Goal: Task Accomplishment & Management: Complete application form

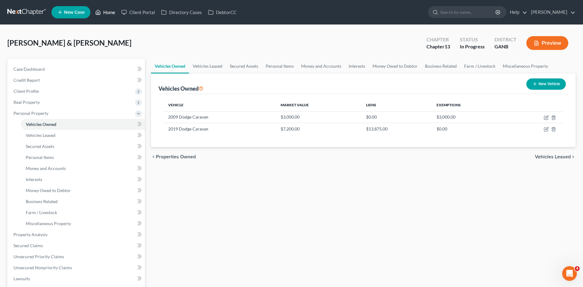
click at [108, 11] on link "Home" at bounding box center [105, 12] width 26 height 11
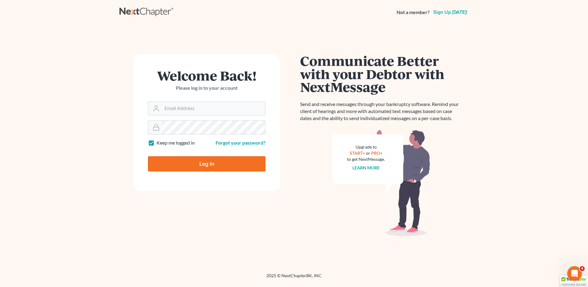
type input "[EMAIL_ADDRESS][DOMAIN_NAME]"
click at [212, 162] on input "Log In" at bounding box center [207, 163] width 118 height 15
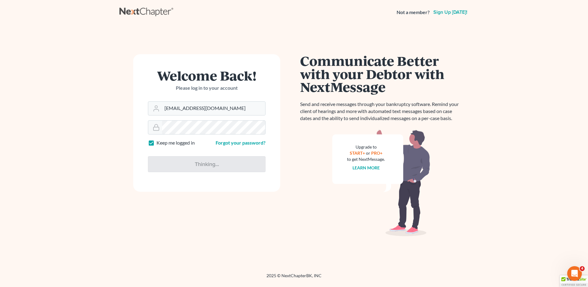
type input "Thinking..."
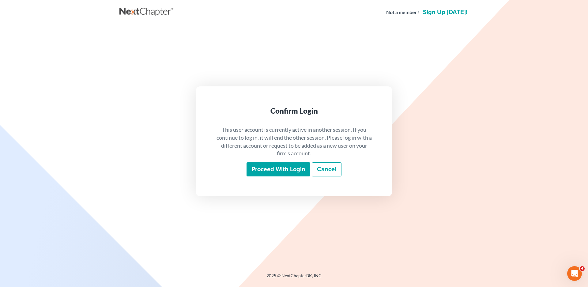
click at [275, 170] on input "Proceed with login" at bounding box center [279, 169] width 64 height 14
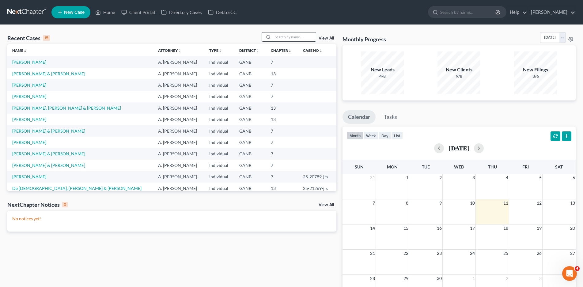
click at [285, 38] on input "search" at bounding box center [294, 36] width 43 height 9
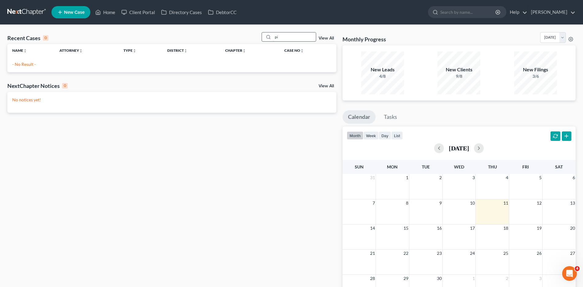
type input "p"
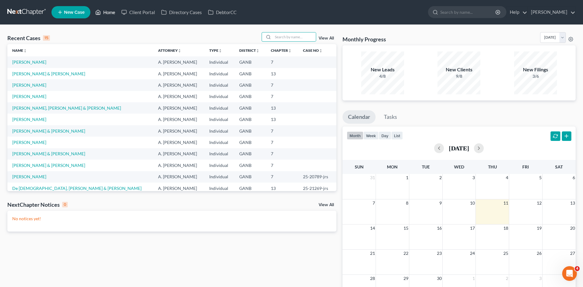
click at [107, 12] on link "Home" at bounding box center [105, 12] width 26 height 11
click at [288, 37] on input "search" at bounding box center [294, 36] width 43 height 9
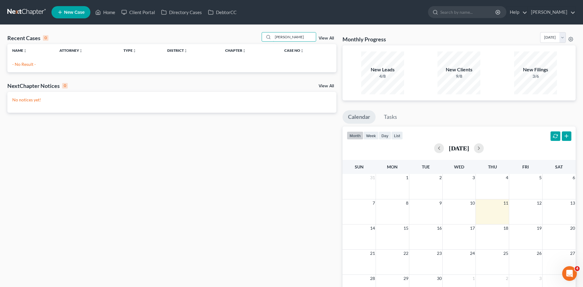
type input "[PERSON_NAME]"
click at [71, 10] on span "New Case" at bounding box center [74, 12] width 21 height 5
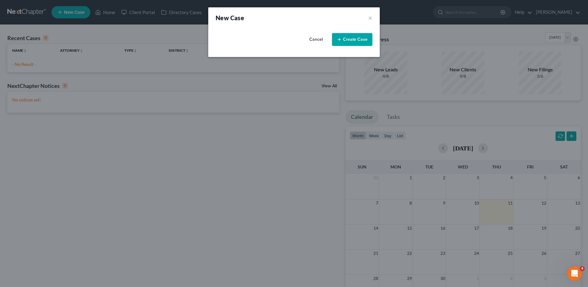
select select "19"
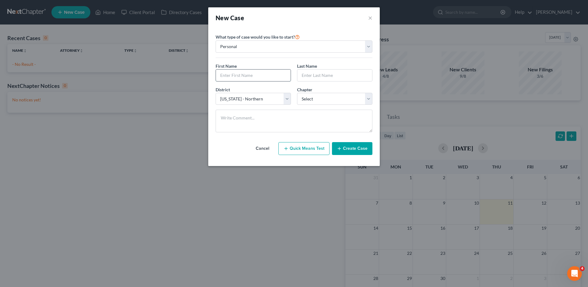
click at [244, 77] on input "text" at bounding box center [253, 76] width 75 height 12
type input "[PERSON_NAME]"
type input "Pittman"
select select "3"
click at [355, 148] on button "Create Case" at bounding box center [352, 148] width 40 height 13
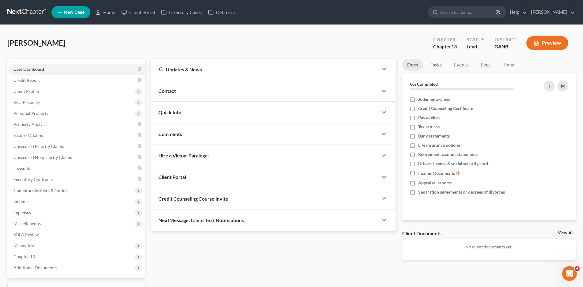
click at [200, 112] on div "Quick Info" at bounding box center [264, 112] width 227 height 21
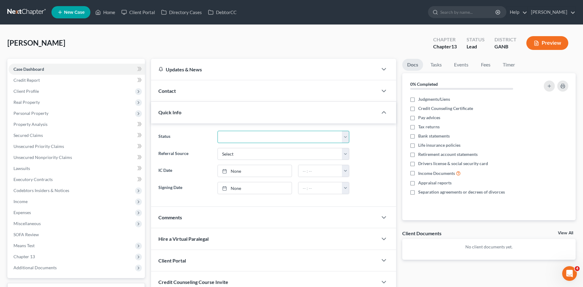
click at [237, 138] on select "Discharged Discharged & Reported Discharge Litigation Dismissal Notice Dismisse…" at bounding box center [284, 137] width 132 height 12
select select "6"
click at [218, 131] on select "Discharged Discharged & Reported Discharge Litigation Dismissal Notice Dismisse…" at bounding box center [284, 137] width 132 height 12
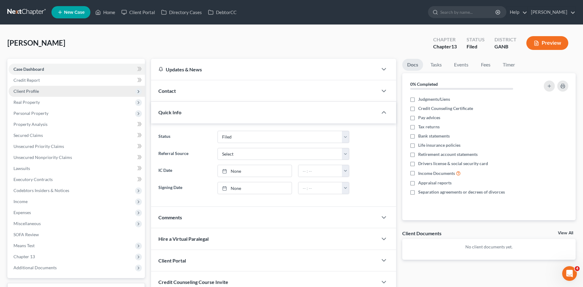
click at [33, 91] on span "Client Profile" at bounding box center [25, 91] width 25 height 5
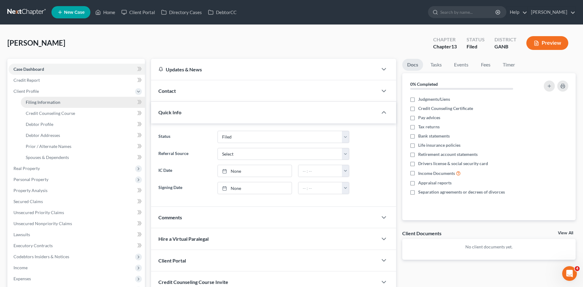
click at [46, 101] on span "Filing Information" at bounding box center [43, 102] width 35 height 5
select select "1"
select select "0"
select select "3"
select select "19"
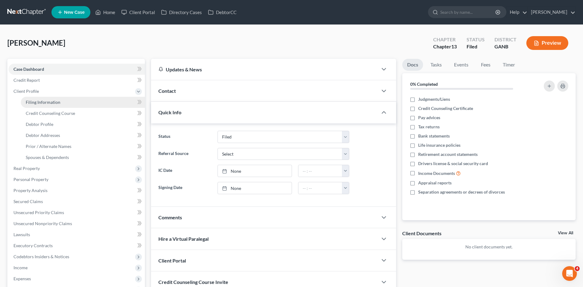
select select "10"
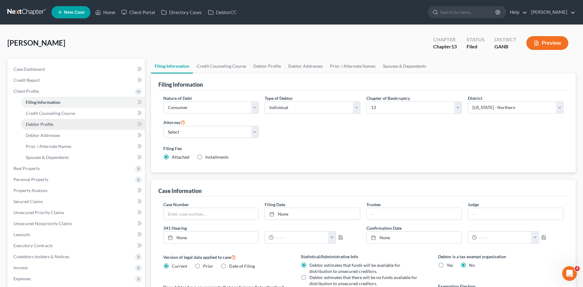
click at [40, 127] on span "Debtor Profile" at bounding box center [40, 124] width 28 height 5
select select "0"
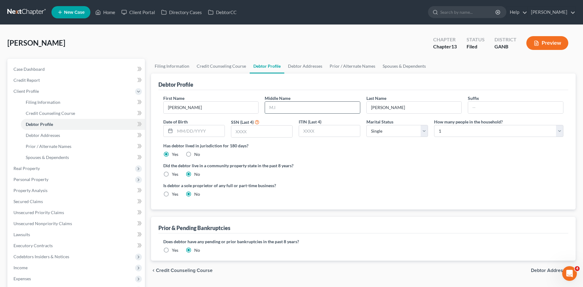
click at [290, 109] on input "text" at bounding box center [312, 108] width 95 height 12
type input "David"
click at [424, 132] on select "Select Single Married Separated Divorced Widowed" at bounding box center [397, 131] width 62 height 12
select select "1"
click at [366, 125] on select "Select Single Married Separated Divorced Widowed" at bounding box center [397, 131] width 62 height 12
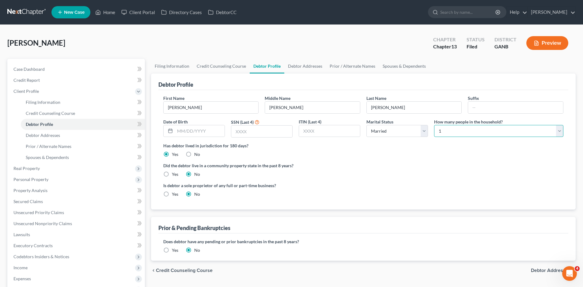
click at [443, 131] on select "Select 1 2 3 4 5 6 7 8 9 10 11 12 13 14 15 16 17 18 19 20" at bounding box center [498, 131] width 129 height 12
select select "1"
click at [434, 125] on select "Select 1 2 3 4 5 6 7 8 9 10 11 12 13 14 15 16 17 18 19 20" at bounding box center [498, 131] width 129 height 12
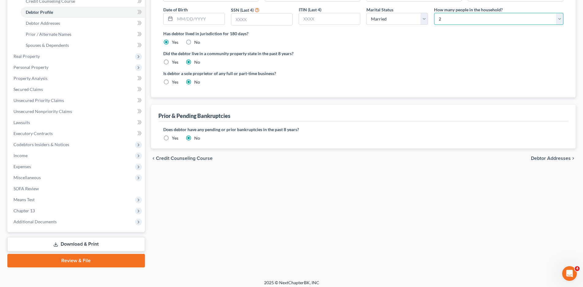
scroll to position [116, 0]
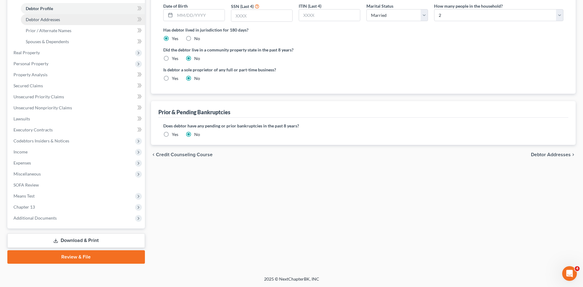
click at [55, 18] on span "Debtor Addresses" at bounding box center [43, 19] width 34 height 5
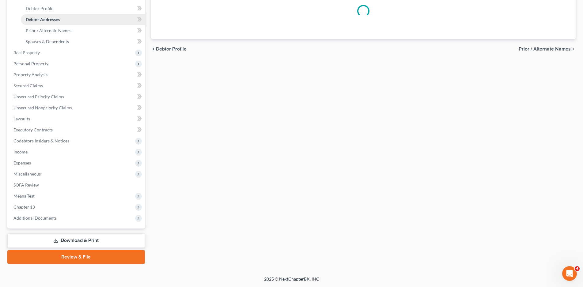
scroll to position [115, 0]
select select "0"
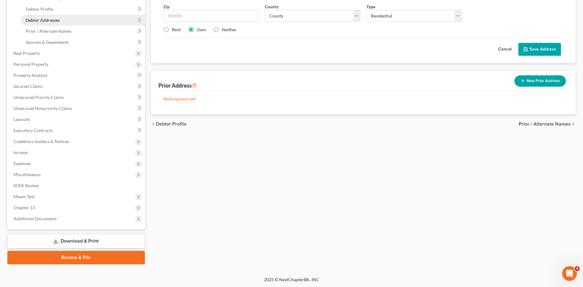
scroll to position [0, 0]
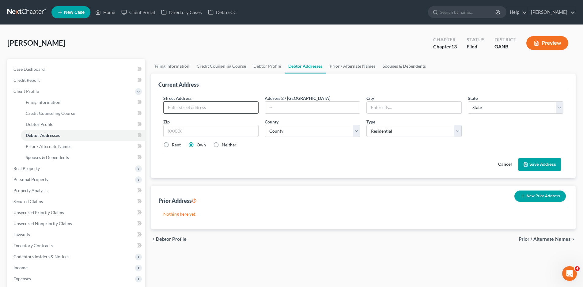
click at [184, 105] on input "text" at bounding box center [211, 108] width 95 height 12
type input "1362 Yorkshire Drive"
type input "Winder"
select select "10"
type input "30680-6106"
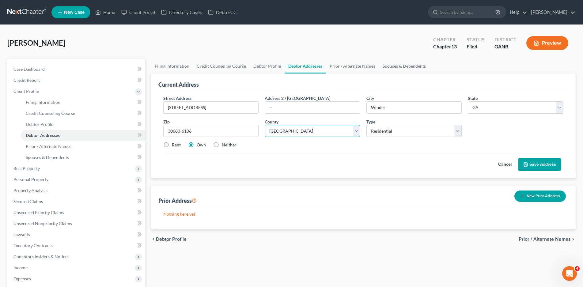
select select "6"
click at [541, 163] on button "Save Address" at bounding box center [539, 164] width 43 height 13
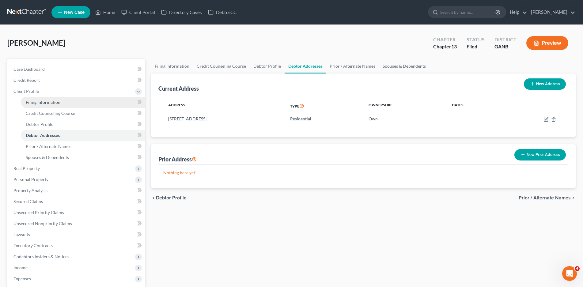
click at [48, 100] on span "Filing Information" at bounding box center [43, 102] width 35 height 5
select select "1"
select select "0"
select select "3"
select select "19"
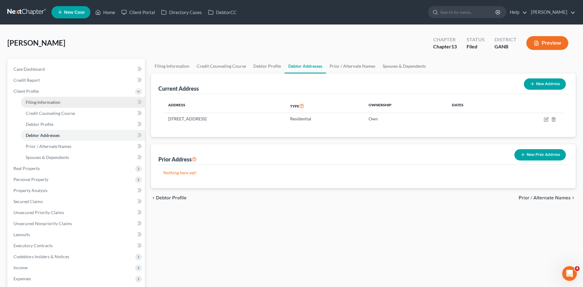
select select "10"
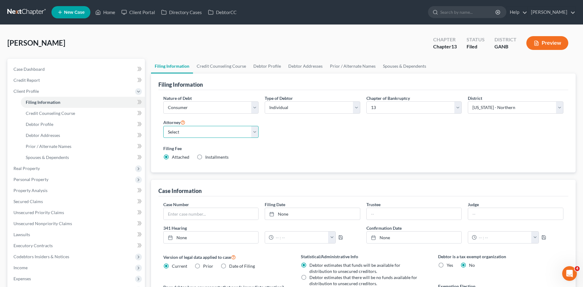
click at [256, 132] on select "Select Robert Gardner - GAMB Robert Gardner - GANB A. Vincent Ray - GANB A. Vin…" at bounding box center [211, 132] width 96 height 12
select select "2"
click at [163, 126] on select "Select Robert Gardner - GAMB Robert Gardner - GANB A. Vincent Ray - GANB A. Vin…" at bounding box center [211, 132] width 96 height 12
click at [183, 212] on input "text" at bounding box center [211, 214] width 95 height 12
click at [185, 214] on input "text" at bounding box center [211, 214] width 95 height 12
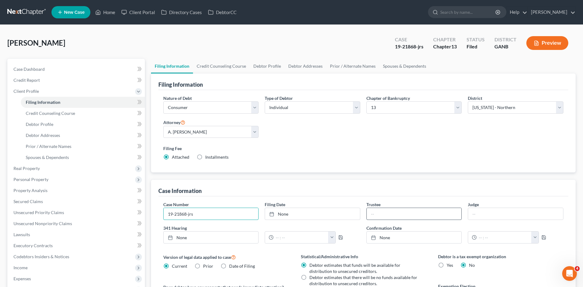
type input "19-21868-jrs"
click at [403, 214] on input "text" at bounding box center [414, 214] width 95 height 12
type input "Whaley"
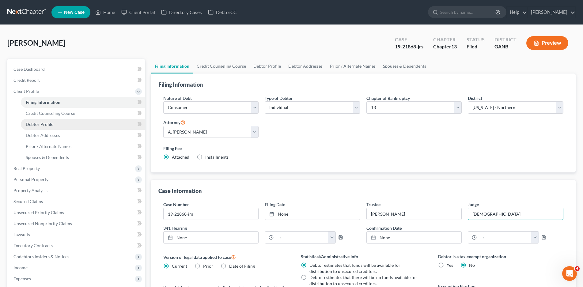
type input "Sacca"
click at [47, 125] on span "Debtor Profile" at bounding box center [40, 124] width 28 height 5
select select "1"
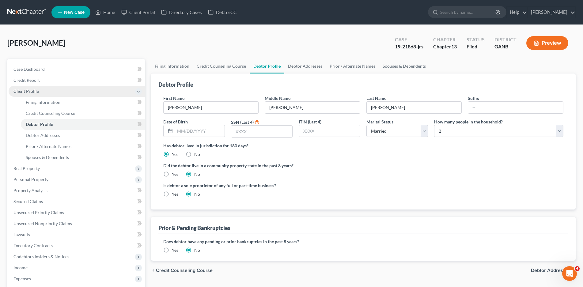
click at [29, 91] on span "Client Profile" at bounding box center [25, 91] width 25 height 5
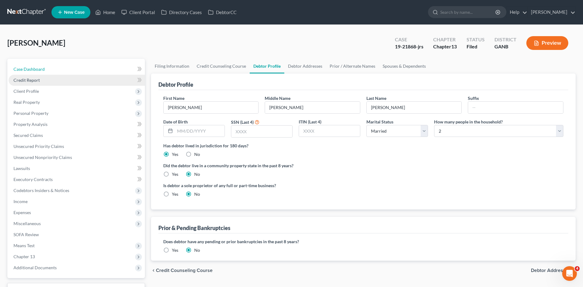
drag, startPoint x: 35, startPoint y: 70, endPoint x: 28, endPoint y: 76, distance: 10.0
click at [35, 69] on span "Case Dashboard" at bounding box center [28, 68] width 31 height 5
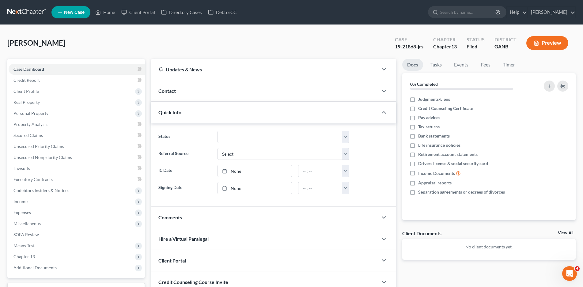
click at [379, 90] on div at bounding box center [387, 91] width 18 height 12
click at [26, 91] on span "Client Profile" at bounding box center [25, 91] width 25 height 5
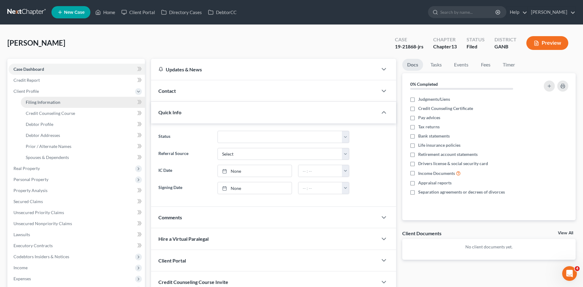
click at [41, 103] on span "Filing Information" at bounding box center [43, 102] width 35 height 5
select select "1"
select select "0"
select select "3"
select select "19"
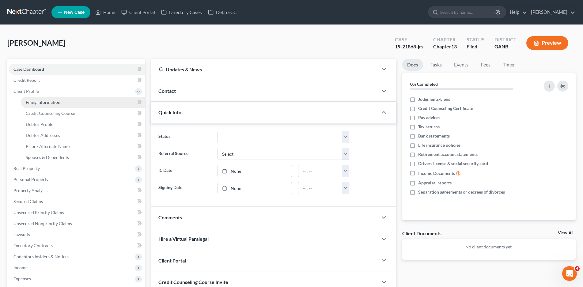
select select "2"
select select "10"
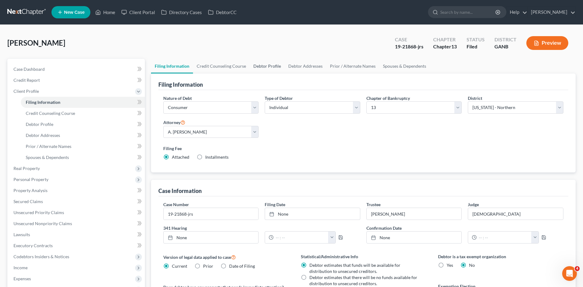
click at [274, 66] on link "Debtor Profile" at bounding box center [267, 66] width 35 height 15
select select "1"
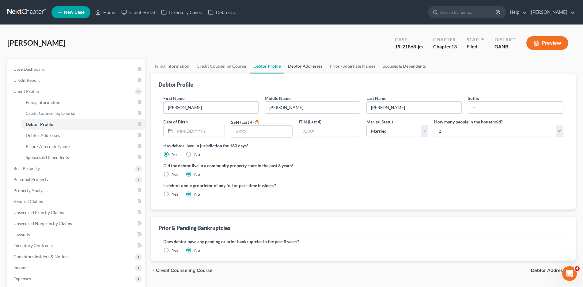
click at [307, 68] on link "Debtor Addresses" at bounding box center [305, 66] width 42 height 15
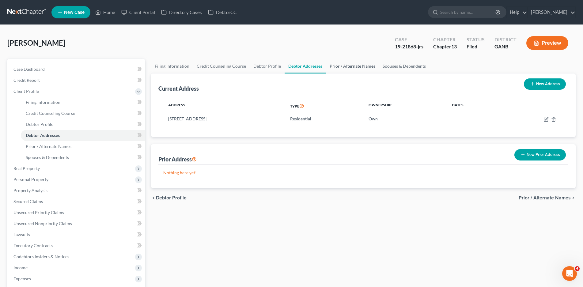
click at [340, 67] on link "Prior / Alternate Names" at bounding box center [352, 66] width 53 height 15
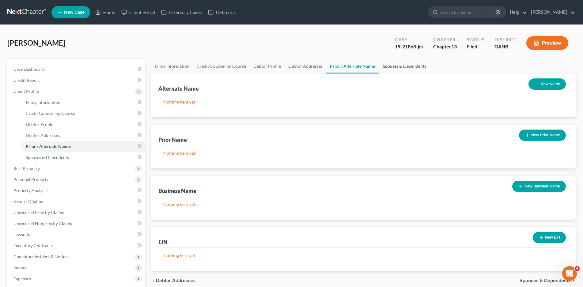
click at [401, 67] on link "Spouses & Dependents" at bounding box center [404, 66] width 51 height 15
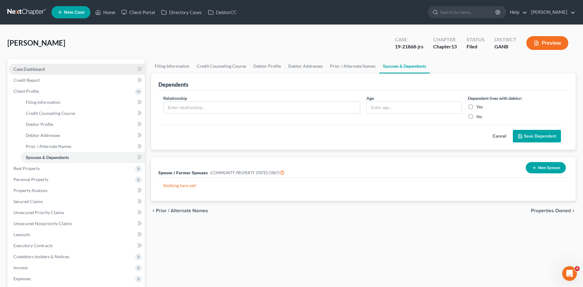
click at [22, 70] on span "Case Dashboard" at bounding box center [28, 68] width 31 height 5
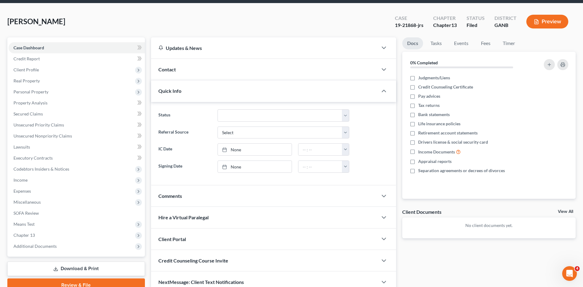
scroll to position [51, 0]
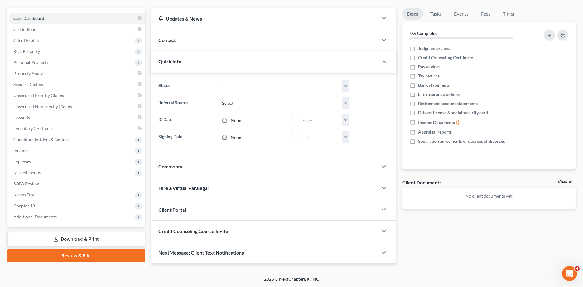
click at [218, 167] on div "Comments" at bounding box center [264, 166] width 227 height 21
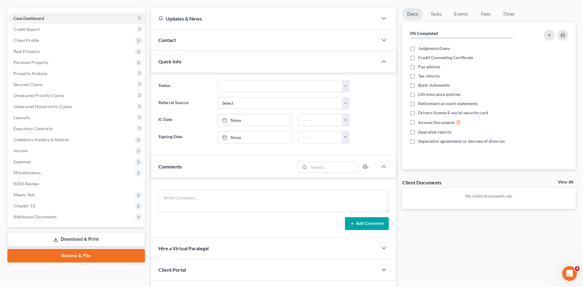
click at [218, 167] on div "Comments" at bounding box center [223, 166] width 144 height 21
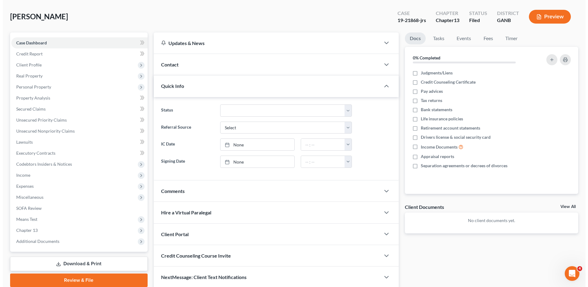
scroll to position [0, 0]
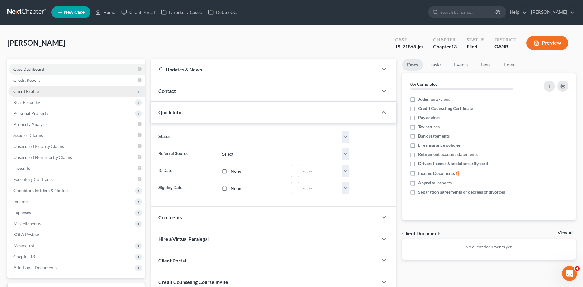
click at [25, 91] on span "Client Profile" at bounding box center [25, 91] width 25 height 5
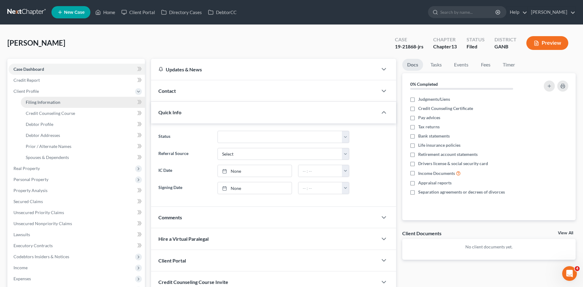
click at [41, 104] on span "Filing Information" at bounding box center [43, 102] width 35 height 5
select select "1"
select select "0"
select select "3"
select select "19"
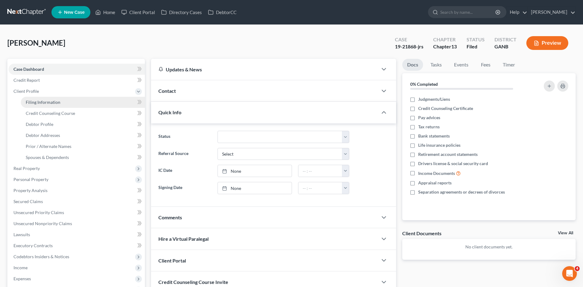
select select "2"
select select "10"
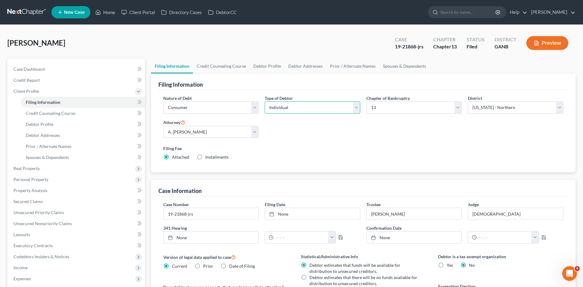
click at [297, 108] on select "Select Individual Joint" at bounding box center [313, 107] width 96 height 12
select select "1"
click at [265, 101] on select "Select Individual Joint" at bounding box center [313, 107] width 96 height 12
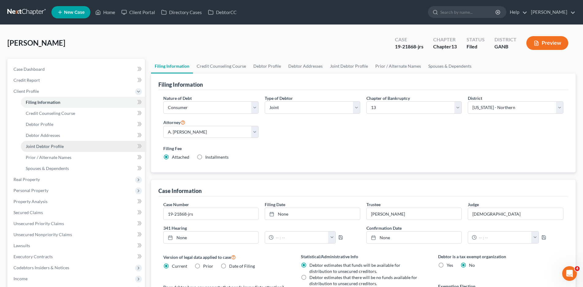
click at [55, 145] on span "Joint Debtor Profile" at bounding box center [45, 146] width 38 height 5
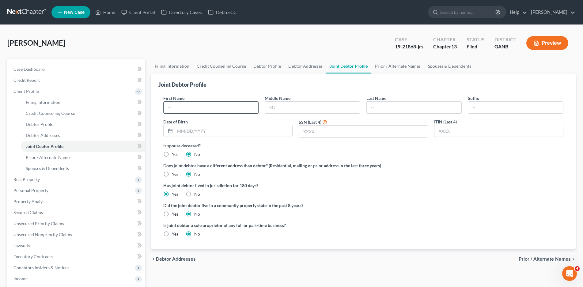
click at [205, 109] on input "text" at bounding box center [211, 108] width 95 height 12
type input "Deborah"
type input "Dawn"
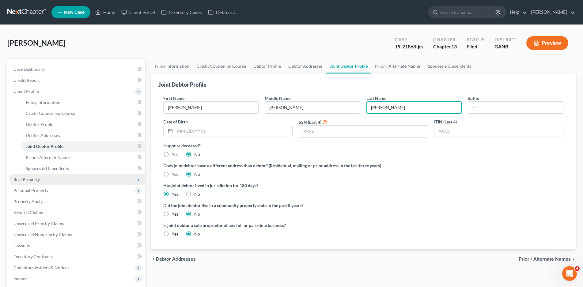
type input "Pittman"
click at [28, 181] on span "Real Property" at bounding box center [26, 179] width 26 height 5
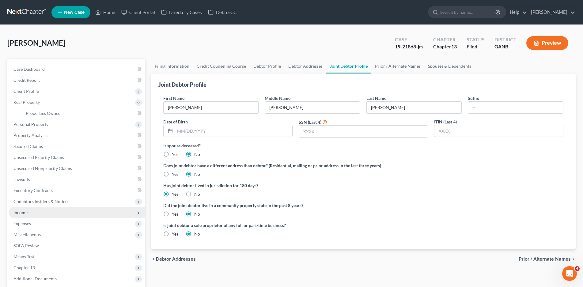
click at [26, 210] on span "Income" at bounding box center [20, 212] width 14 height 5
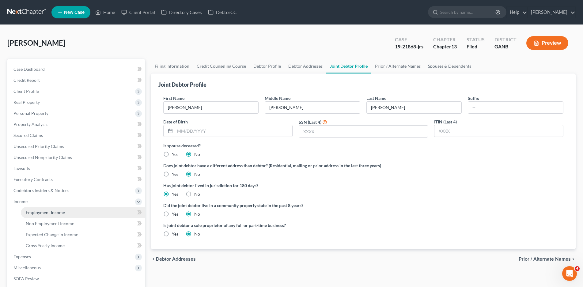
click at [39, 207] on link "Employment Income" at bounding box center [83, 212] width 124 height 11
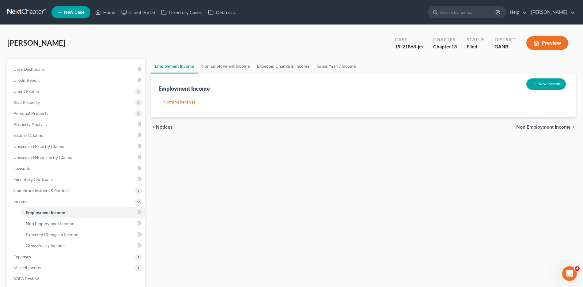
click at [540, 83] on button "New Income" at bounding box center [546, 83] width 40 height 11
select select "0"
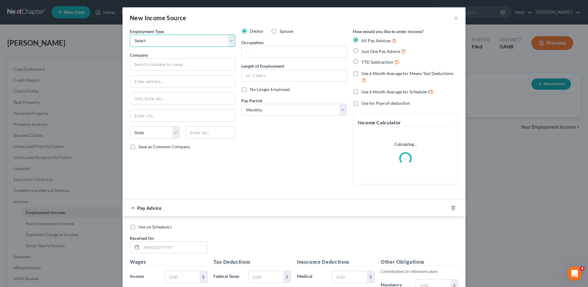
click at [156, 36] on select "Select Full or Part Time Employment Self Employment" at bounding box center [182, 41] width 105 height 12
select select "0"
click at [130, 35] on select "Select Full or Part Time Employment Self Employment" at bounding box center [182, 41] width 105 height 12
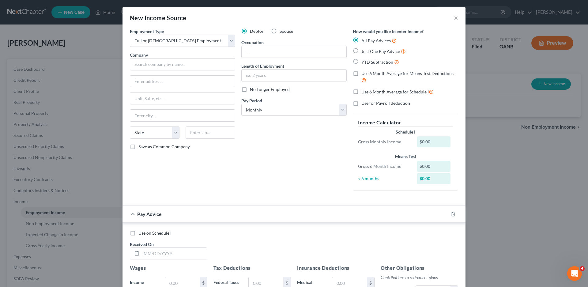
click at [362, 52] on label "Just One Pay Advice" at bounding box center [384, 51] width 44 height 7
click at [364, 52] on input "Just One Pay Advice" at bounding box center [366, 50] width 4 height 4
radio input "true"
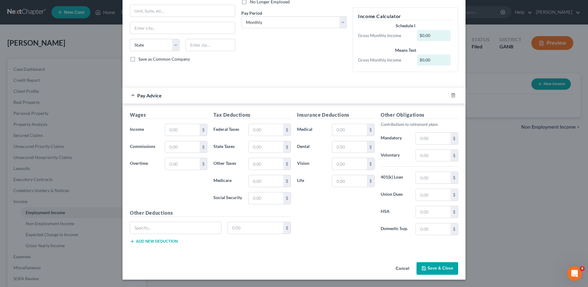
scroll to position [88, 0]
click at [177, 132] on input "text" at bounding box center [182, 130] width 35 height 12
type input "2,319.27"
type input "106.44"
type input "82.73"
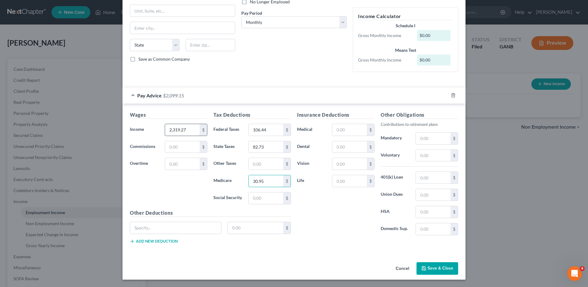
type input "30.95"
type input "132.34"
click at [341, 129] on input "text" at bounding box center [349, 130] width 35 height 12
type input "129.67"
type input "7.80"
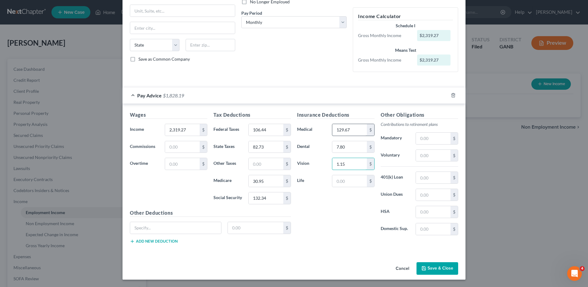
type input "1.15"
type input "23.19"
click at [427, 214] on input "text" at bounding box center [433, 212] width 35 height 12
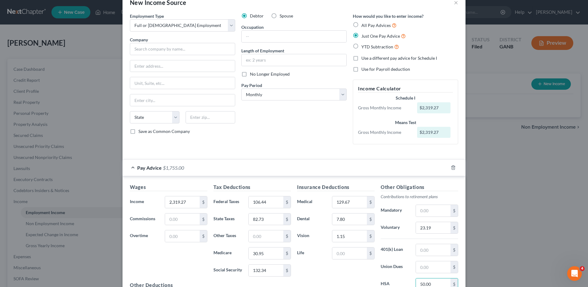
scroll to position [0, 0]
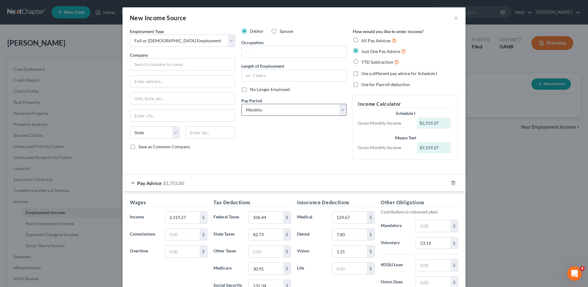
type input "50.00"
click at [343, 111] on select "Select Monthly Twice Monthly Every Other Week Weekly" at bounding box center [293, 110] width 105 height 12
select select "2"
click at [241, 104] on select "Select Monthly Twice Monthly Every Other Week Weekly" at bounding box center [293, 110] width 105 height 12
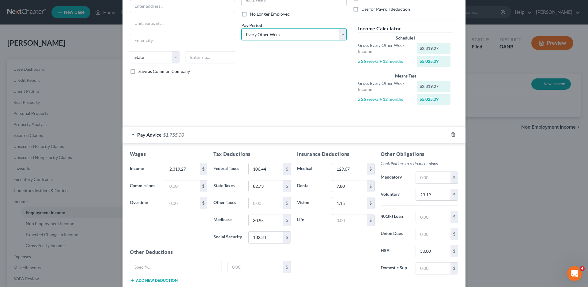
scroll to position [115, 0]
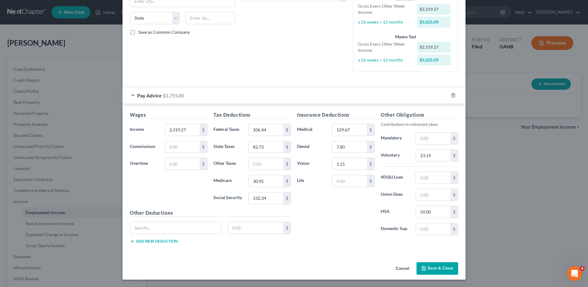
click at [436, 264] on button "Save & Close" at bounding box center [438, 268] width 42 height 13
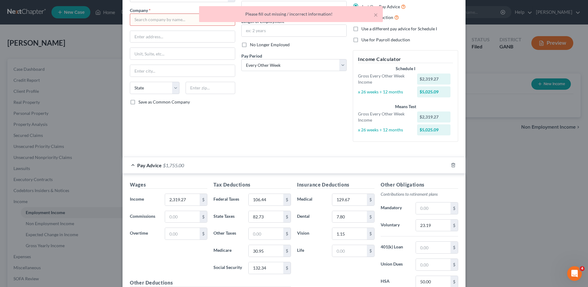
scroll to position [0, 0]
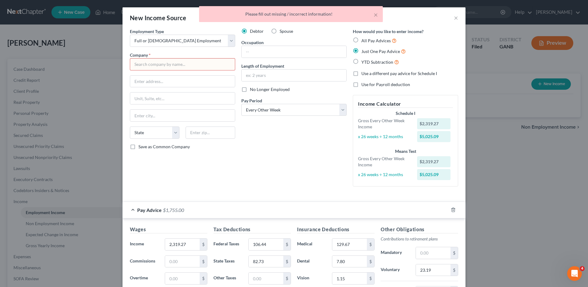
click at [150, 68] on input "text" at bounding box center [182, 64] width 105 height 12
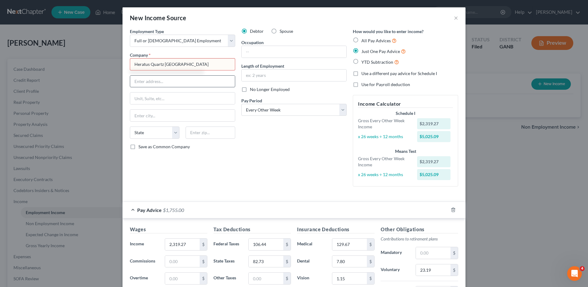
type input "Heratus Quartz North America"
click at [261, 52] on input "text" at bounding box center [294, 52] width 105 height 12
type input "l"
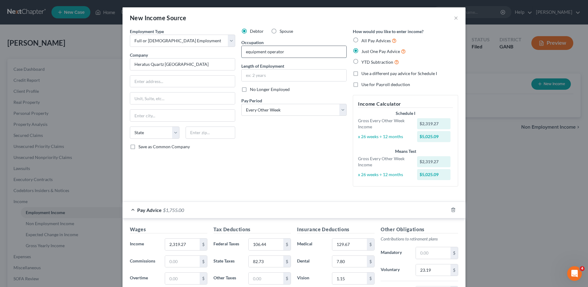
type input "equipment operator"
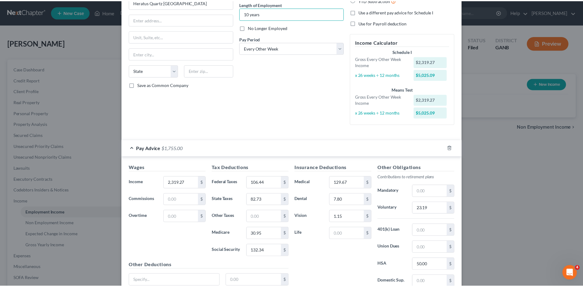
scroll to position [115, 0]
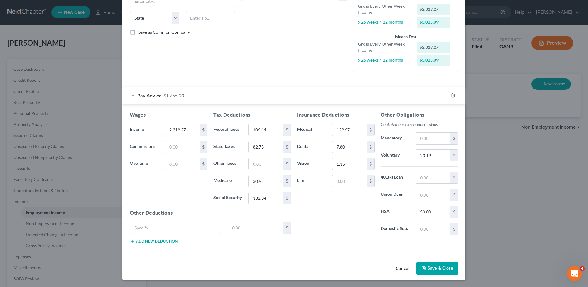
type input "10 years"
click at [435, 270] on button "Save & Close" at bounding box center [438, 268] width 42 height 13
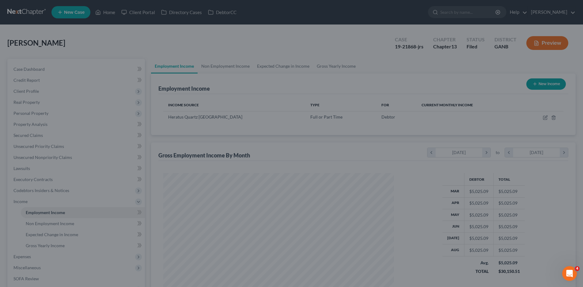
scroll to position [114, 241]
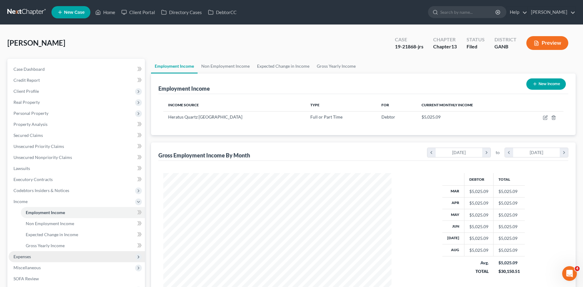
click at [25, 255] on span "Expenses" at bounding box center [21, 256] width 17 height 5
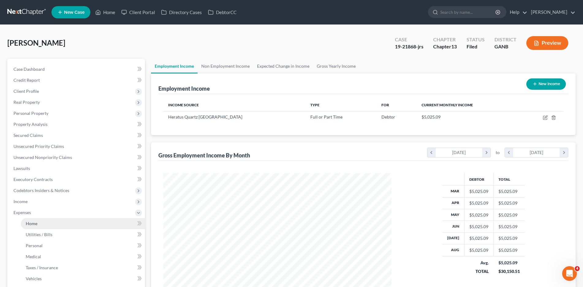
click at [30, 222] on span "Home" at bounding box center [32, 223] width 12 height 5
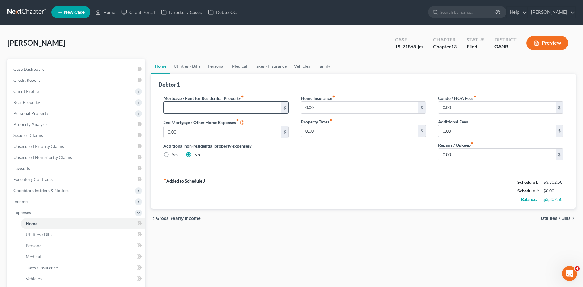
click at [176, 109] on input "text" at bounding box center [222, 108] width 117 height 12
type input "1,176.26"
click at [456, 154] on input "0.00" at bounding box center [496, 155] width 117 height 12
type input "80.00"
click at [190, 64] on link "Utilities / Bills" at bounding box center [187, 66] width 34 height 15
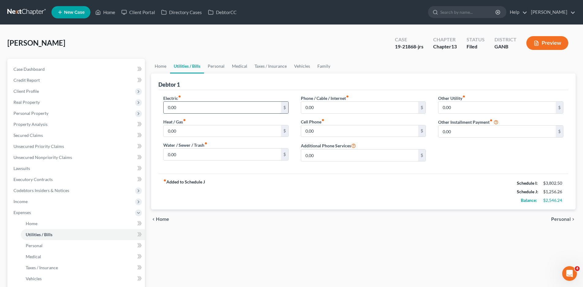
click at [186, 107] on input "0.00" at bounding box center [222, 108] width 117 height 12
type input "350.00"
type input "100.00"
type input "500.00"
click at [222, 67] on link "Personal" at bounding box center [216, 66] width 24 height 15
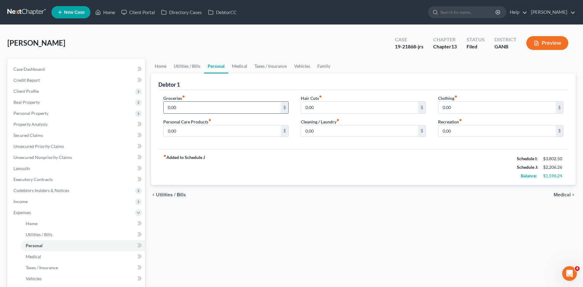
click at [184, 108] on input "0.00" at bounding box center [222, 108] width 117 height 12
type input "700.00"
type input "9"
type input "50.00"
type input "45.00"
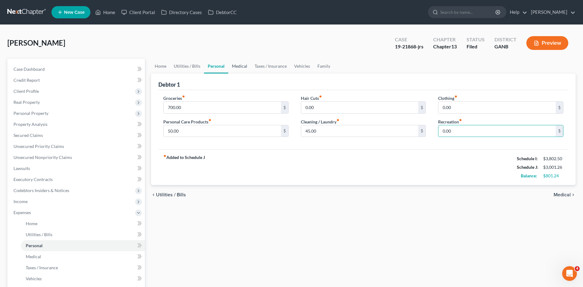
click at [239, 66] on link "Medical" at bounding box center [239, 66] width 23 height 15
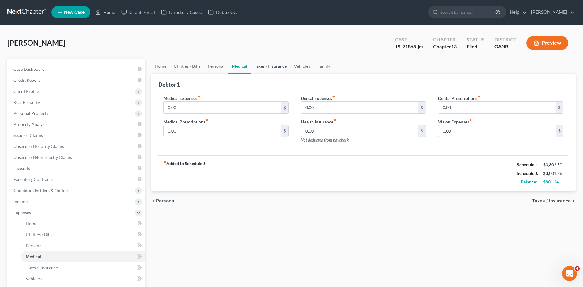
click at [272, 69] on link "Taxes / Insurance" at bounding box center [271, 66] width 40 height 15
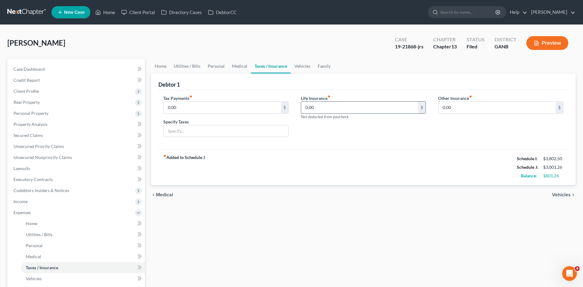
click at [320, 108] on input "0.00" at bounding box center [359, 108] width 117 height 12
type input "12.00"
drag, startPoint x: 300, startPoint y: 67, endPoint x: 297, endPoint y: 68, distance: 3.2
click at [300, 67] on link "Vehicles" at bounding box center [302, 66] width 23 height 15
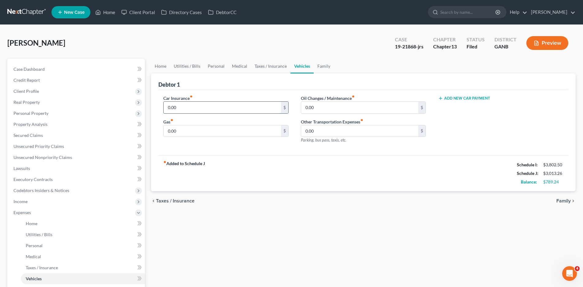
click at [181, 109] on input "0.00" at bounding box center [222, 108] width 117 height 12
type input "233.00"
click at [240, 68] on link "Medical" at bounding box center [239, 66] width 23 height 15
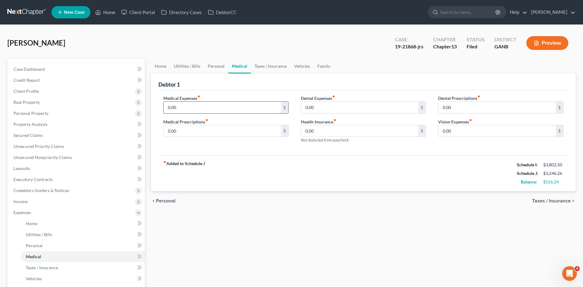
click at [189, 108] on input "0.00" at bounding box center [222, 108] width 117 height 12
type input "28.90"
click at [298, 67] on link "Vehicles" at bounding box center [301, 66] width 23 height 15
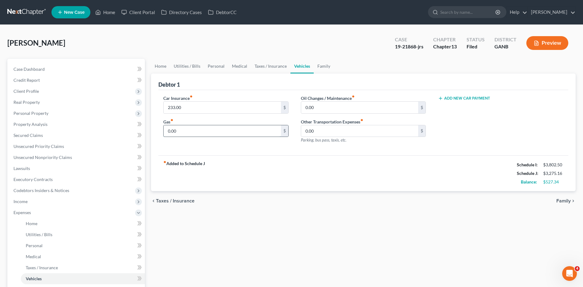
click at [182, 131] on input "0.00" at bounding box center [222, 131] width 117 height 12
type input "200.00"
click at [29, 225] on span "Home" at bounding box center [32, 223] width 12 height 5
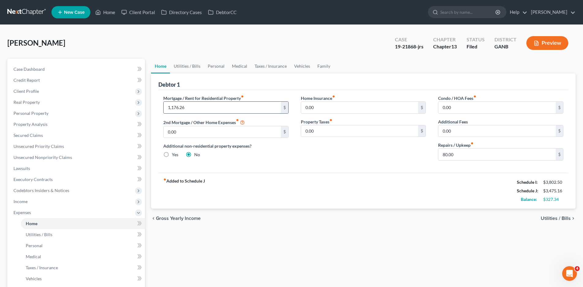
click at [192, 105] on input "1,176.26" at bounding box center [222, 108] width 117 height 12
type input "1,224.42"
